Goal: Information Seeking & Learning: Learn about a topic

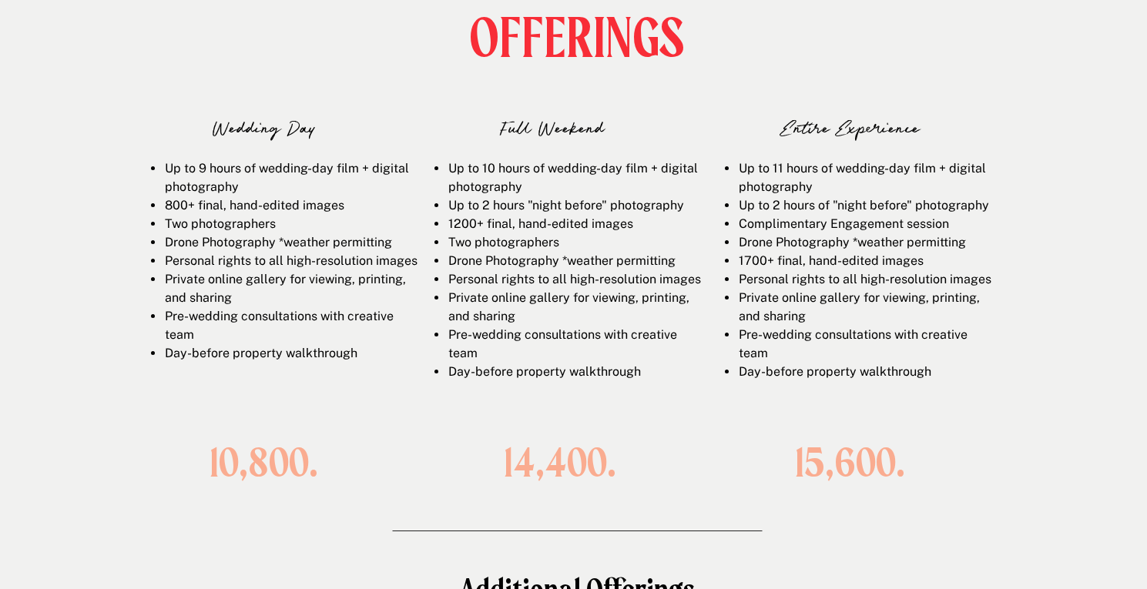
scroll to position [2141, 0]
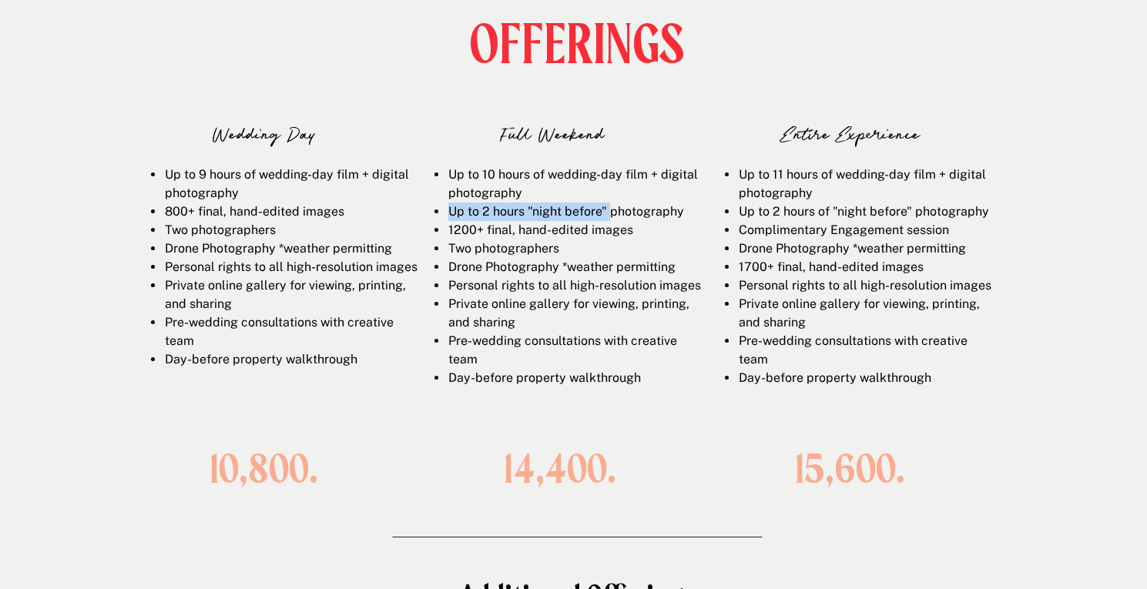
drag, startPoint x: 452, startPoint y: 211, endPoint x: 612, endPoint y: 220, distance: 159.7
click at [612, 220] on li "Up to 2 hours "night before" photography" at bounding box center [575, 212] width 254 height 18
drag, startPoint x: 204, startPoint y: 173, endPoint x: 194, endPoint y: 171, distance: 10.3
click at [194, 172] on li "Up to 9 hours of wedding-day film + digital photography" at bounding box center [291, 184] width 254 height 37
click at [243, 190] on li "Up to 9 hours of wedding-day film + digital photography" at bounding box center [291, 184] width 254 height 37
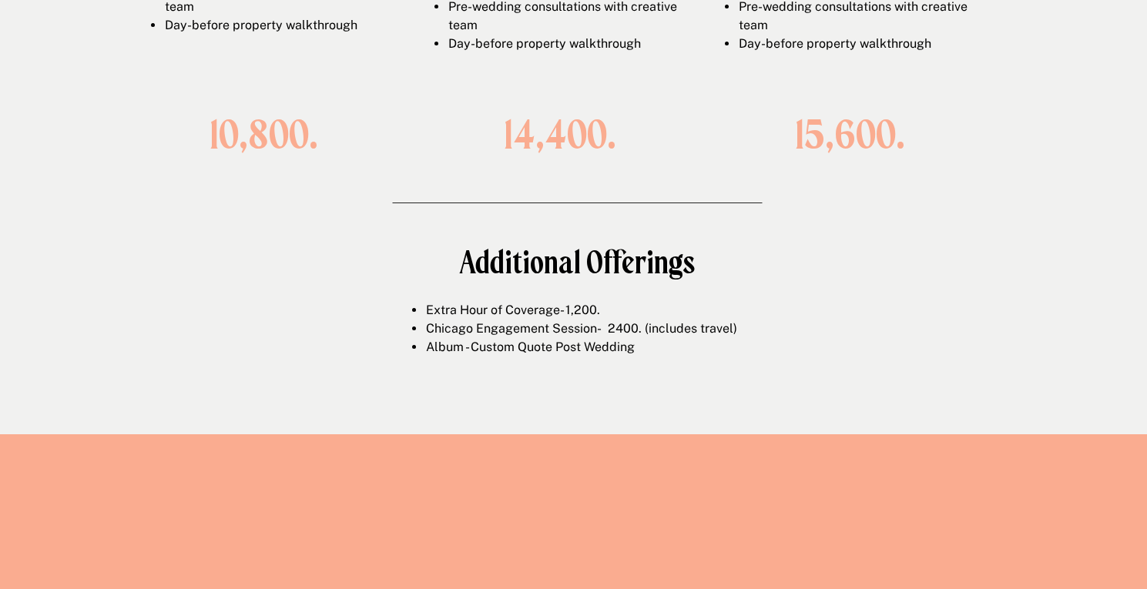
scroll to position [2512, 0]
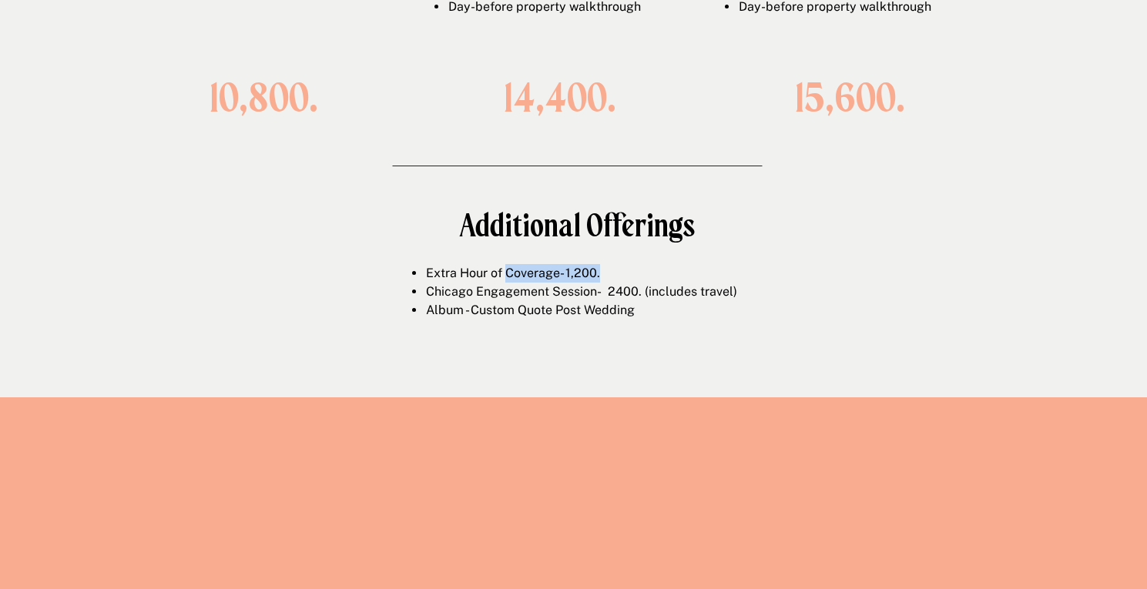
drag, startPoint x: 602, startPoint y: 270, endPoint x: 507, endPoint y: 269, distance: 94.8
click at [507, 269] on li "Extra Hour of Coverage- 1,200." at bounding box center [592, 273] width 334 height 18
drag, startPoint x: 649, startPoint y: 311, endPoint x: 616, endPoint y: 311, distance: 33.1
click at [616, 311] on li "Album - Custom Quote Post Wedding" at bounding box center [592, 310] width 334 height 18
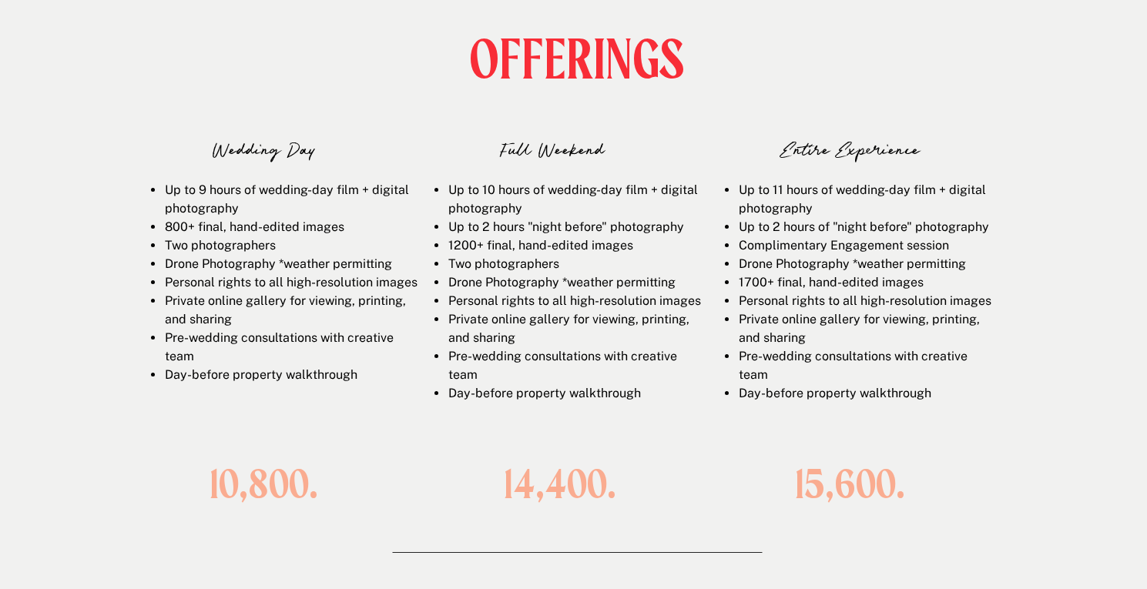
scroll to position [2124, 0]
